Goal: Transaction & Acquisition: Purchase product/service

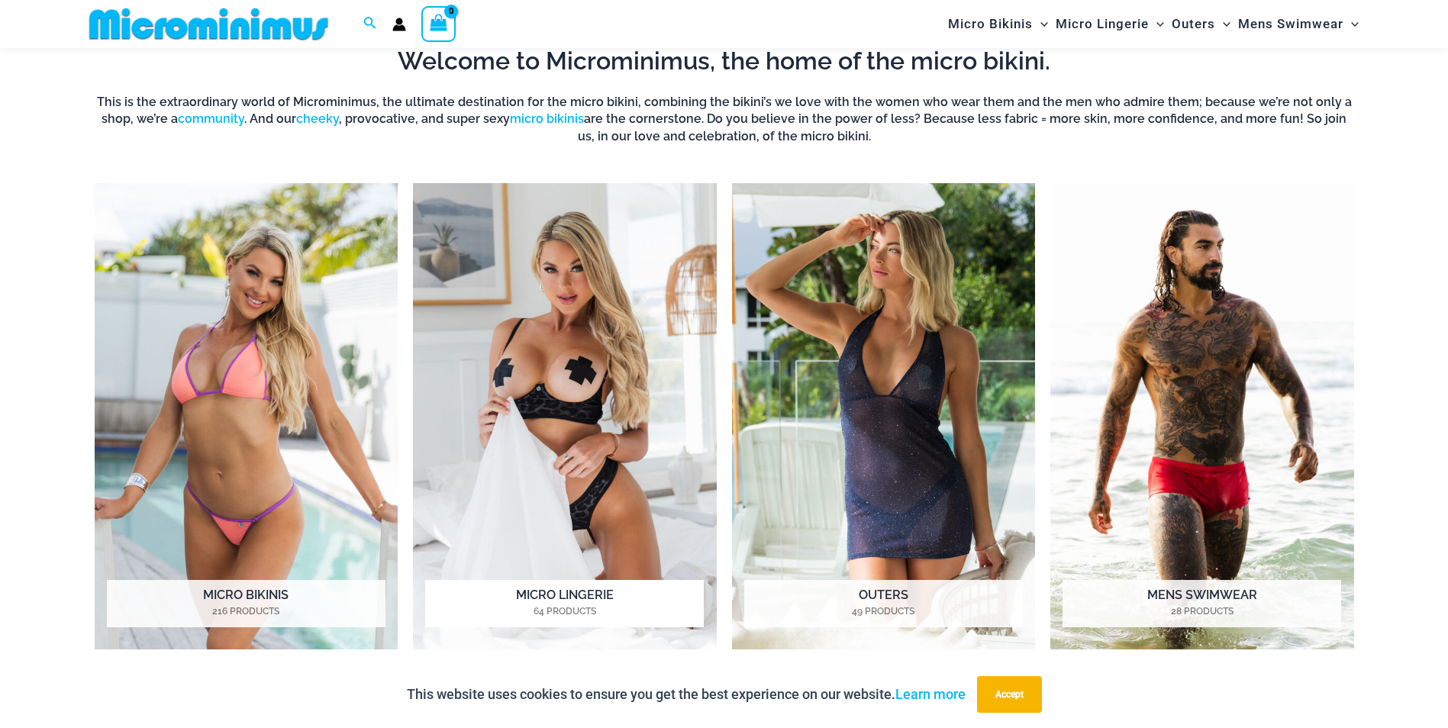
scroll to position [1360, 0]
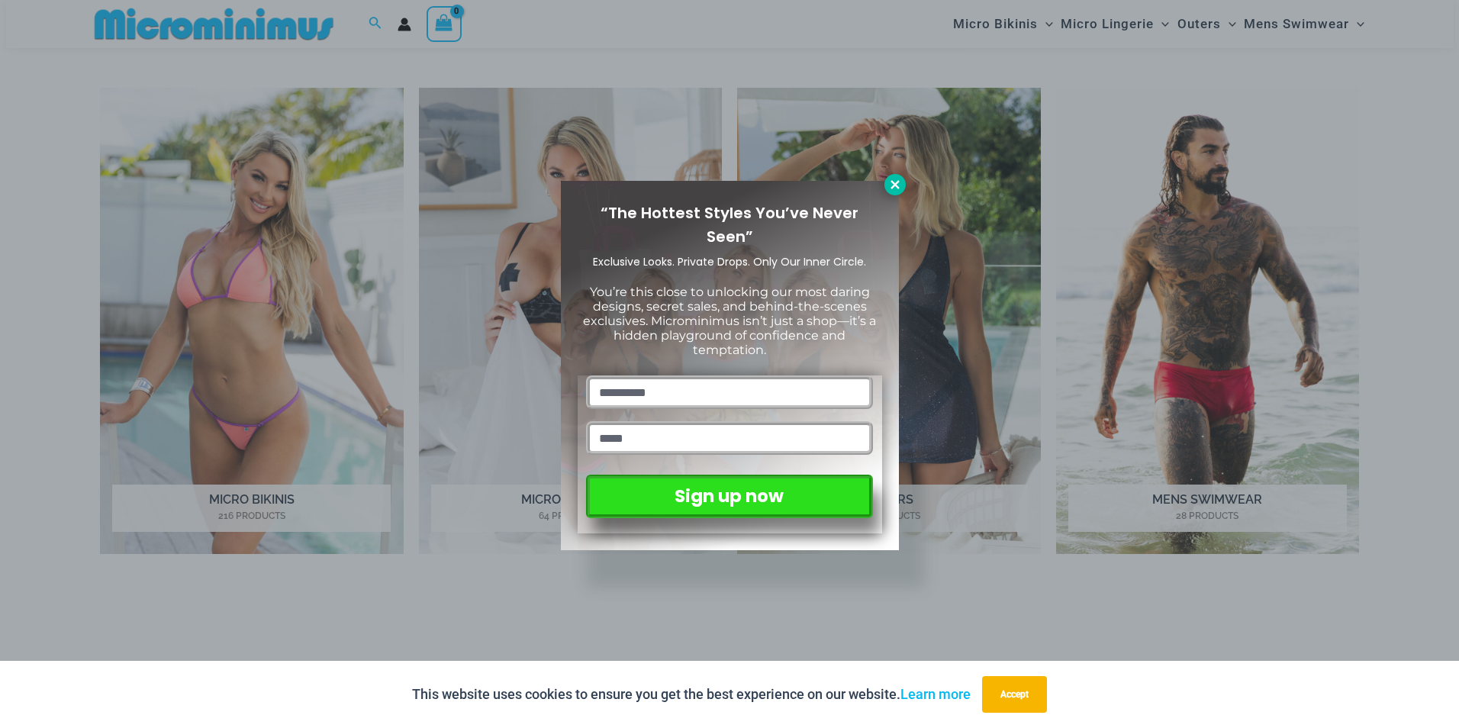
click at [894, 185] on icon at bounding box center [895, 184] width 8 height 8
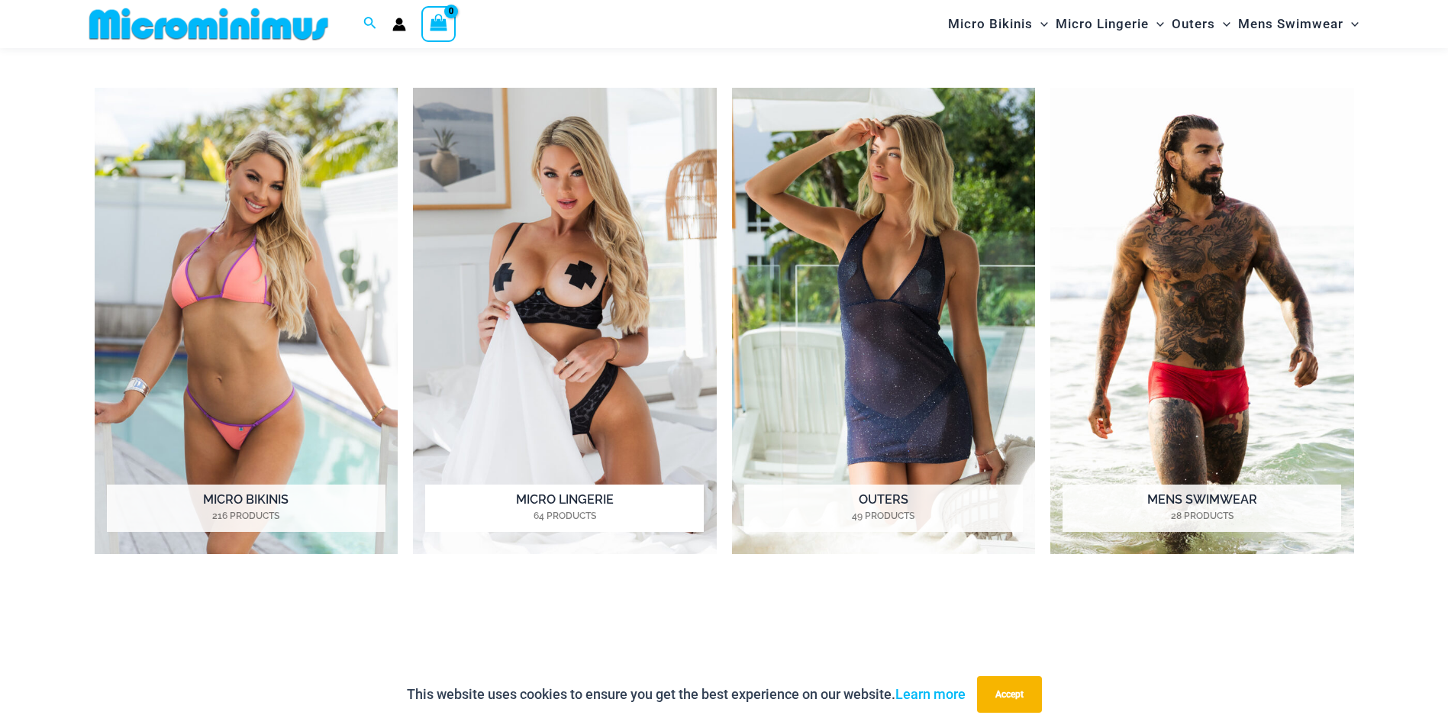
click at [575, 504] on h2 "Micro Lingerie 64 Products" at bounding box center [564, 508] width 279 height 47
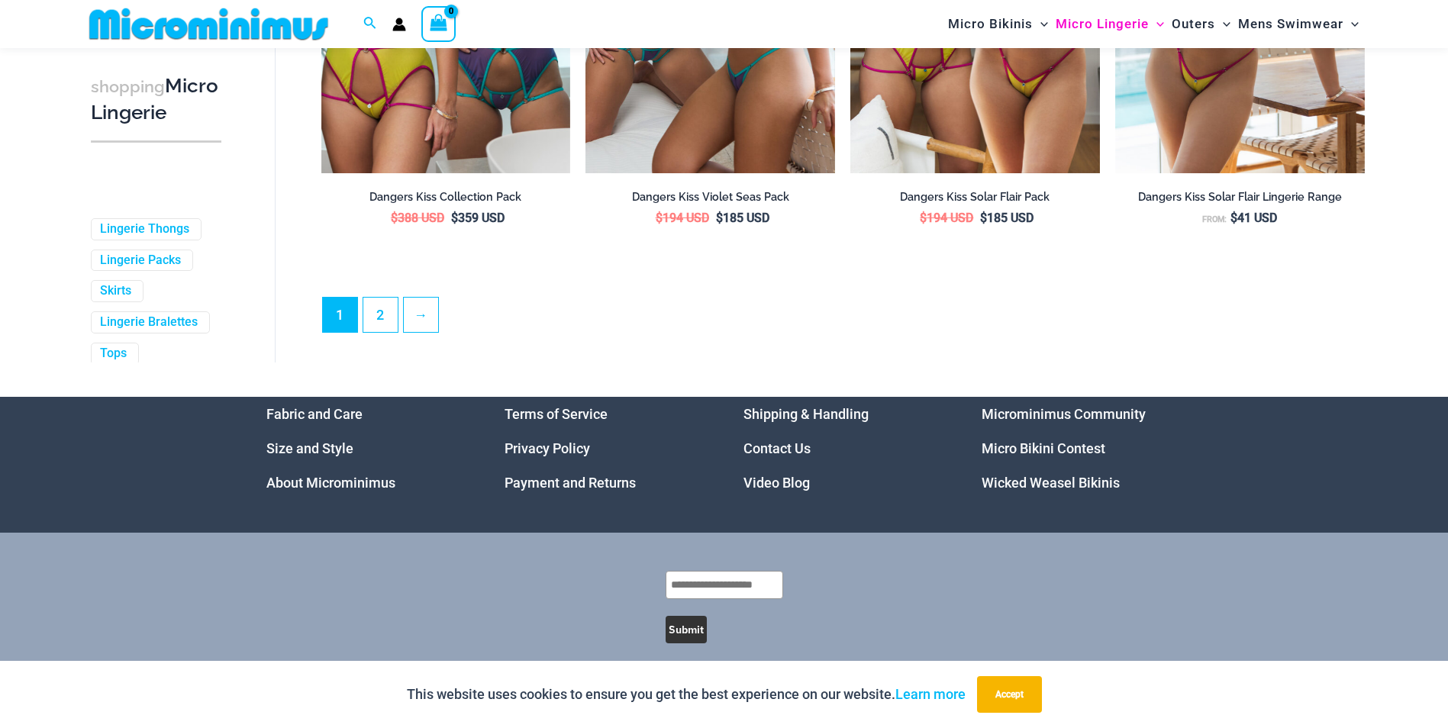
scroll to position [3799, 0]
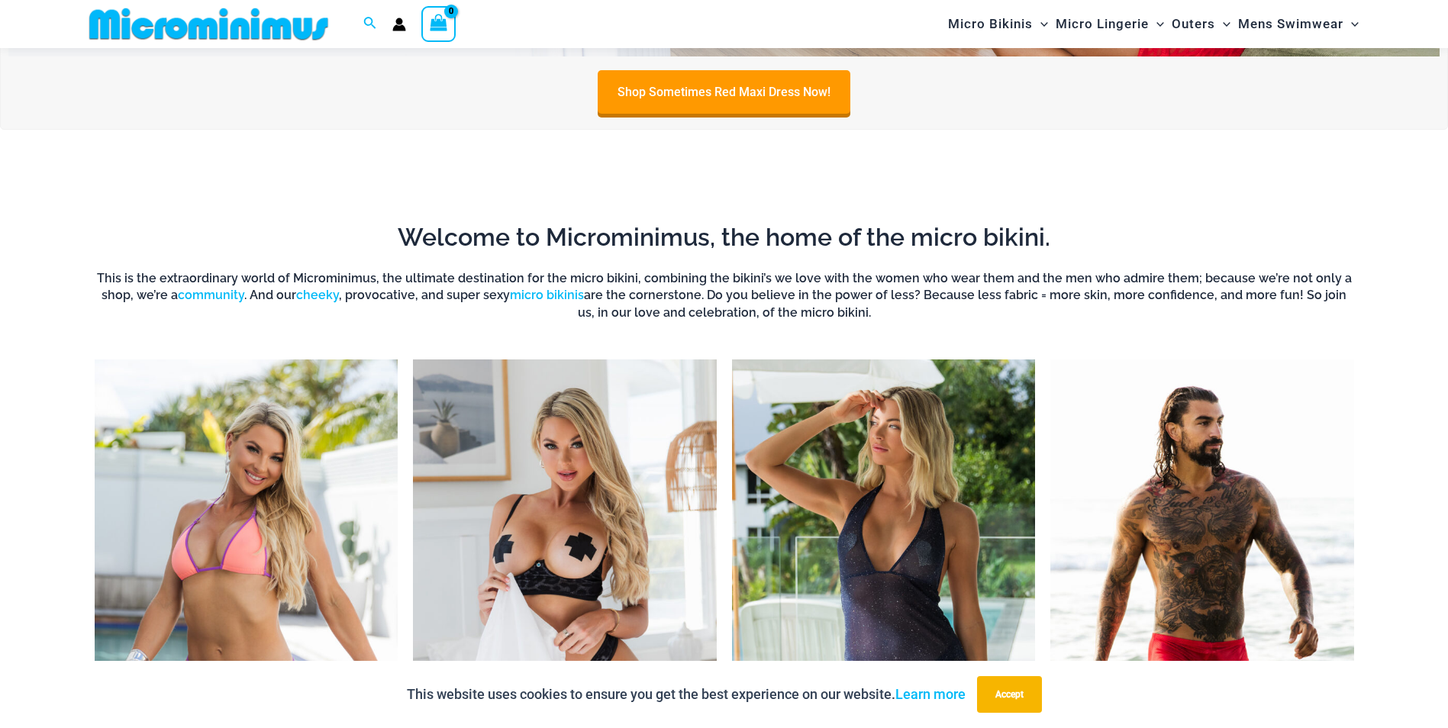
scroll to position [1318, 0]
